Goal: Check status: Check status

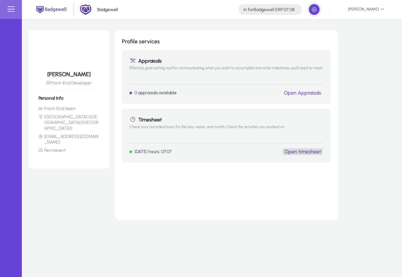
click at [301, 150] on link "Open timesheet" at bounding box center [303, 152] width 37 height 6
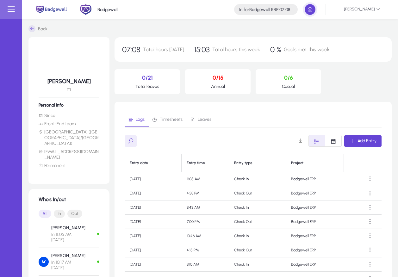
scroll to position [95, 0]
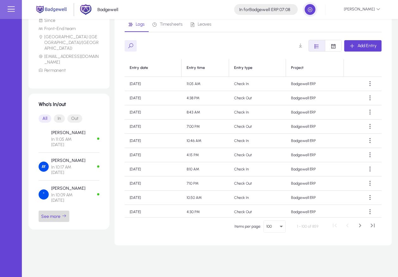
click at [55, 213] on span "See more" at bounding box center [54, 216] width 26 height 6
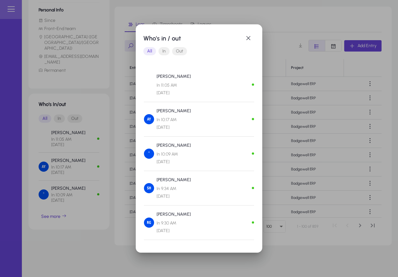
click at [203, 146] on div "Ahmed Halawa In 10:09 AM Today" at bounding box center [199, 154] width 110 height 24
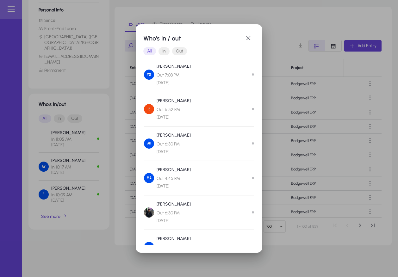
scroll to position [703, 0]
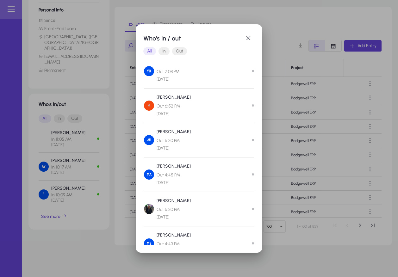
drag, startPoint x: 192, startPoint y: 116, endPoint x: 156, endPoint y: 96, distance: 40.3
click at [156, 96] on div "Hussein Shaltout Out 6:52 PM Yesterday" at bounding box center [199, 106] width 110 height 24
click at [156, 96] on div "Hussein Shaltout Out 6:52 PM Yesterday" at bounding box center [167, 106] width 47 height 24
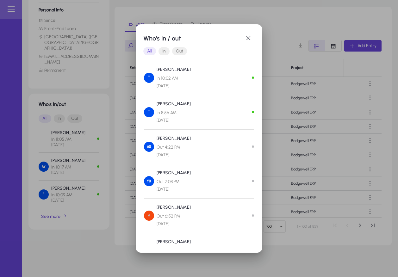
scroll to position [591, 0]
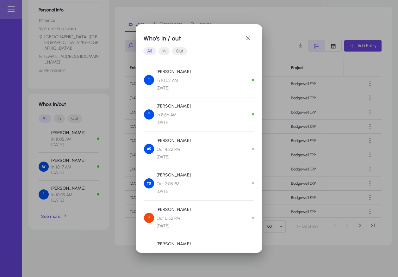
drag, startPoint x: 191, startPoint y: 164, endPoint x: 175, endPoint y: 162, distance: 16.0
click at [175, 162] on div "Ahmed Salama Out 4:22 PM Today" at bounding box center [199, 151] width 110 height 29
drag, startPoint x: 175, startPoint y: 162, endPoint x: 155, endPoint y: 139, distance: 30.5
click at [155, 139] on div "Ahmed Salama Out 4:22 PM Today" at bounding box center [199, 151] width 110 height 29
click at [155, 139] on div "Ahmed Salama Out 4:22 PM Today" at bounding box center [167, 149] width 47 height 24
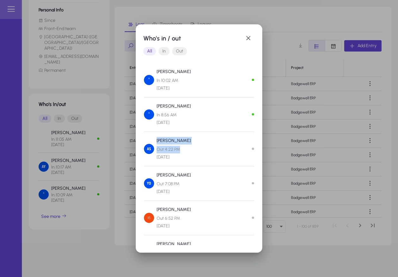
drag, startPoint x: 155, startPoint y: 139, endPoint x: 178, endPoint y: 154, distance: 27.4
click at [178, 154] on div "Ahmed Salama Out 4:22 PM Today" at bounding box center [167, 149] width 47 height 24
click at [178, 154] on span "Out 4:22 PM Today" at bounding box center [173, 153] width 34 height 15
click at [209, 267] on div at bounding box center [199, 138] width 398 height 277
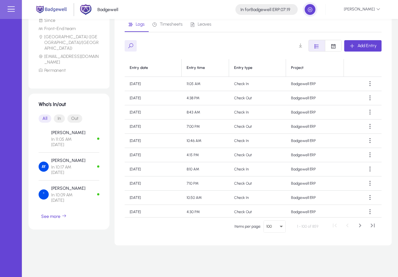
scroll to position [0, 0]
